Goal: Task Accomplishment & Management: Use online tool/utility

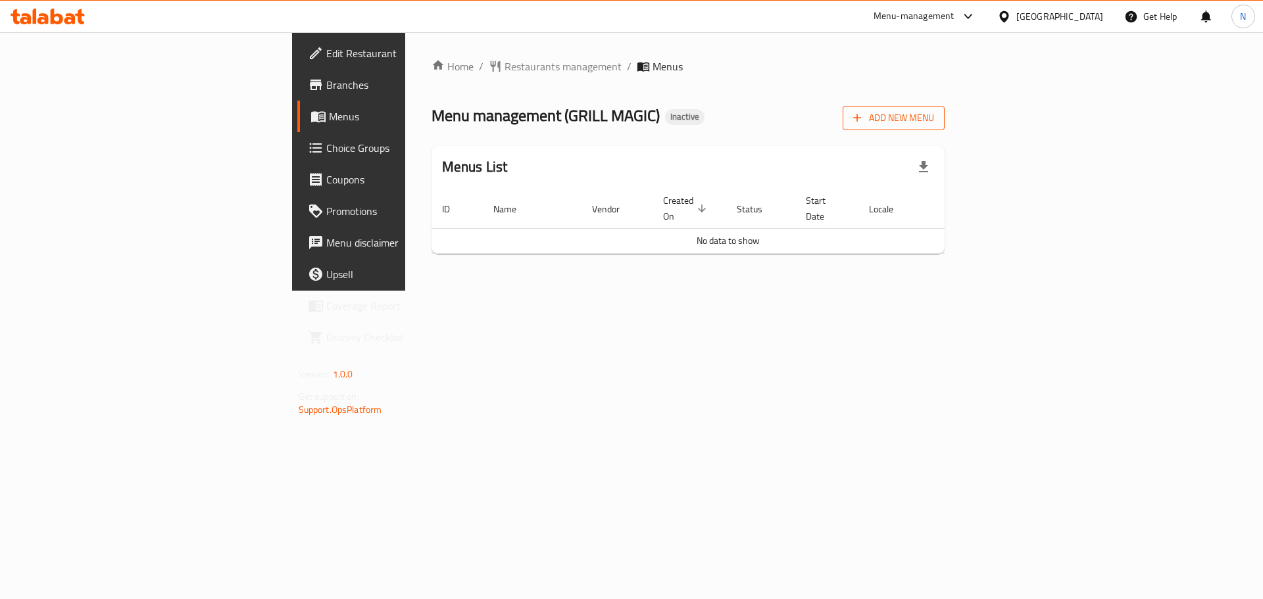
click at [934, 114] on span "Add New Menu" at bounding box center [893, 118] width 81 height 16
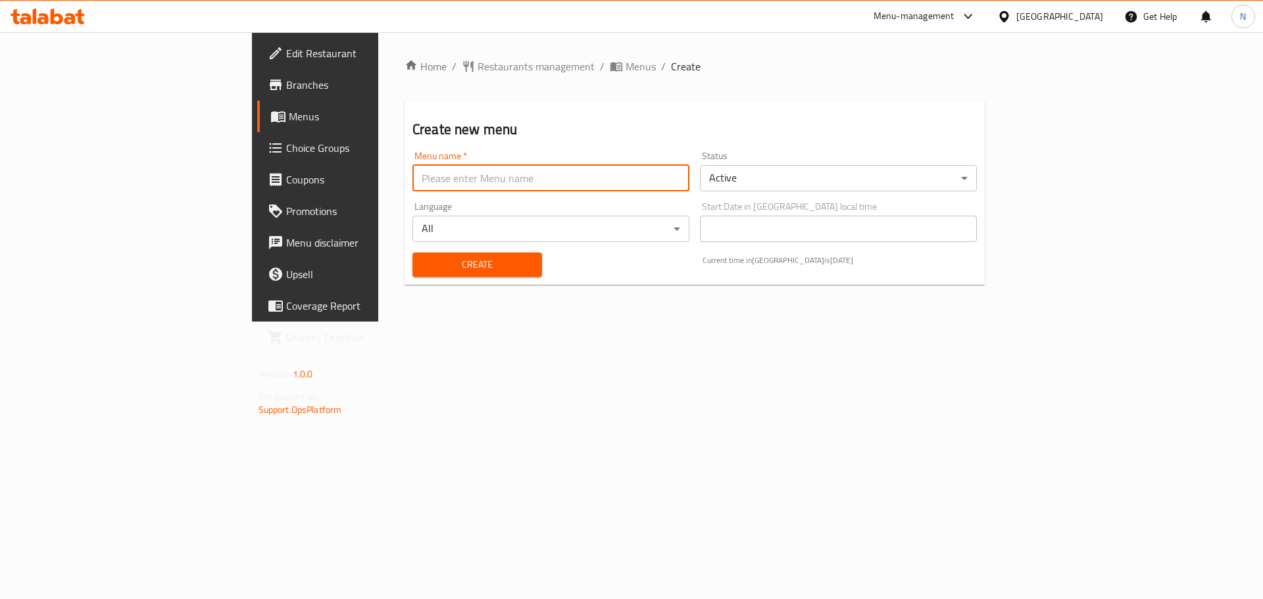
click at [508, 172] on input "text" at bounding box center [550, 178] width 277 height 26
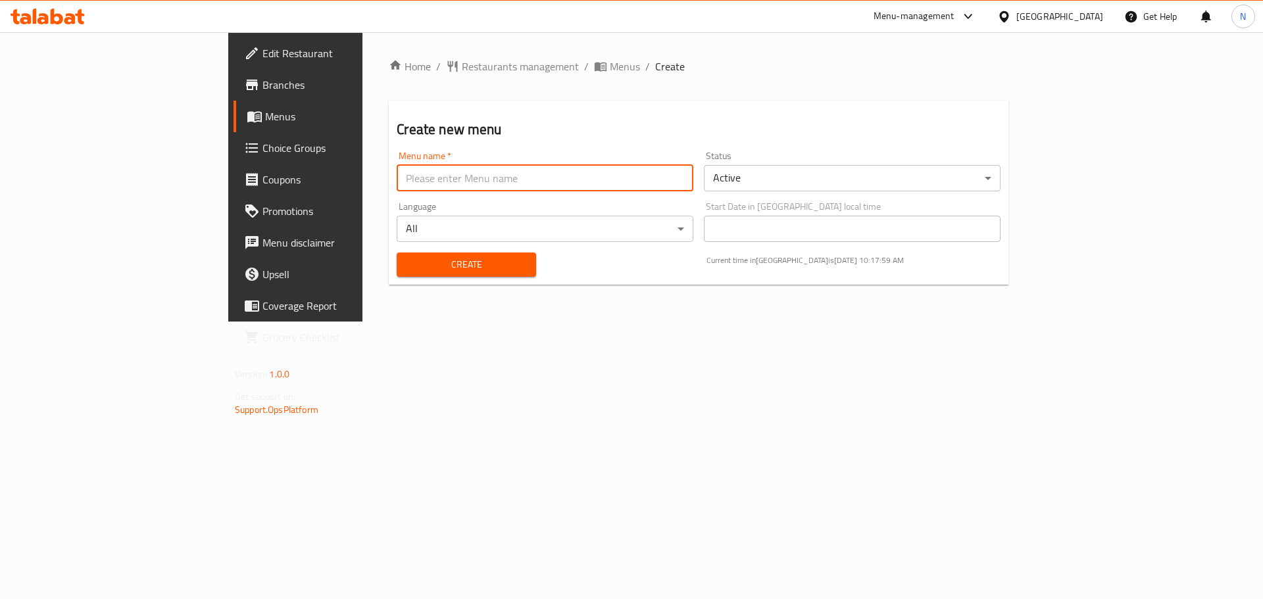
type input "new menu"
click at [407, 266] on span "Create" at bounding box center [466, 264] width 118 height 16
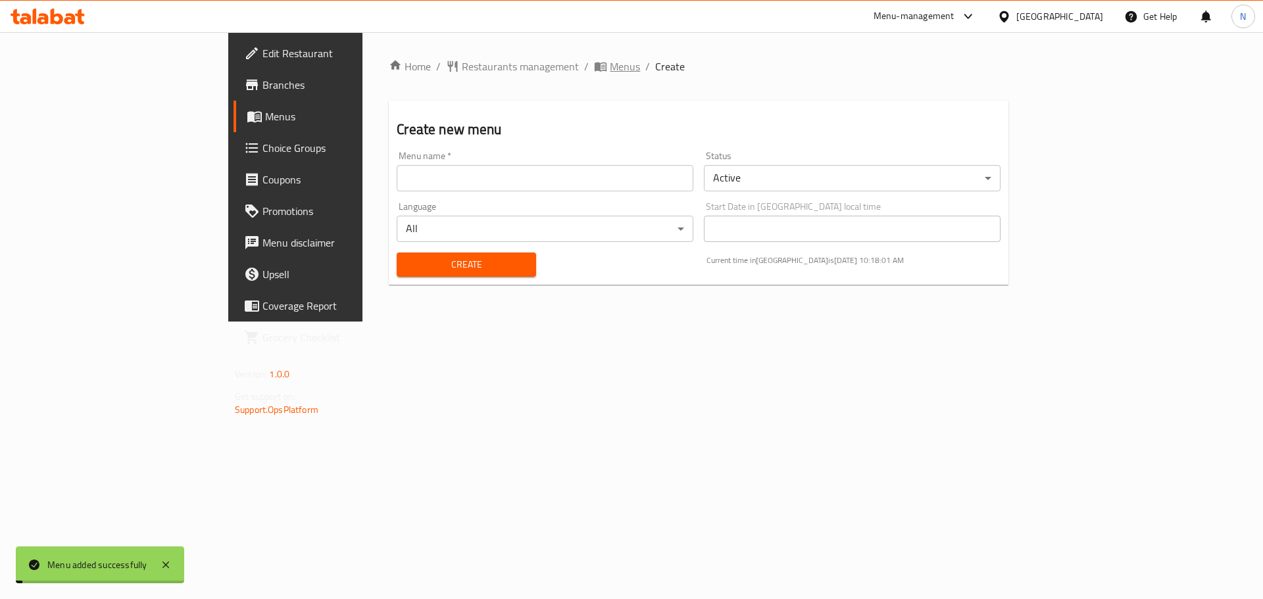
click at [610, 68] on span "Menus" at bounding box center [625, 67] width 30 height 16
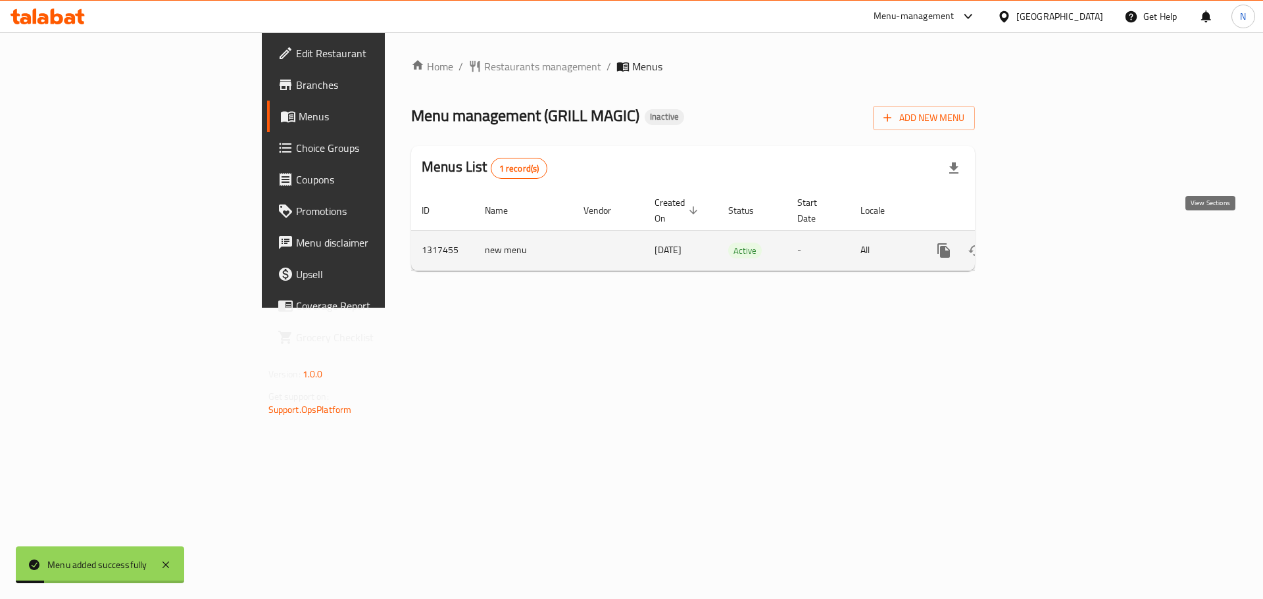
click at [1046, 243] on icon "enhanced table" at bounding box center [1039, 251] width 16 height 16
